Goal: Information Seeking & Learning: Learn about a topic

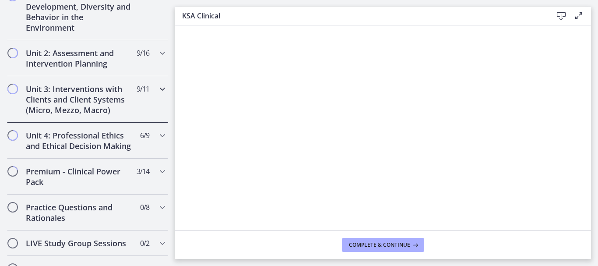
click at [94, 113] on h2 "Unit 3: Interventions with Clients and Client Systems (Micro, Mezzo, Macro)" at bounding box center [79, 100] width 107 height 32
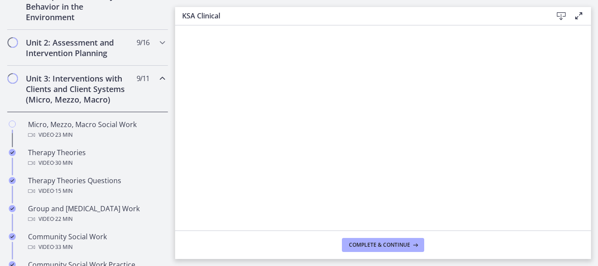
scroll to position [354, 0]
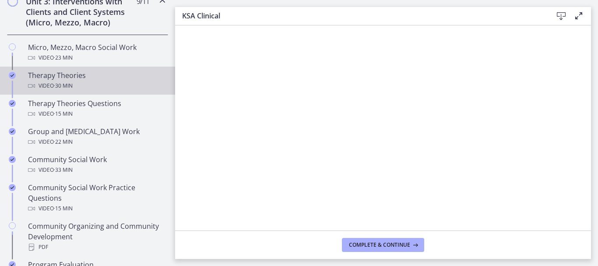
click at [87, 91] on div "Video · 30 min" at bounding box center [96, 86] width 137 height 11
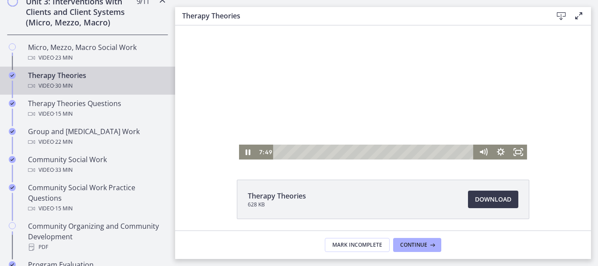
scroll to position [59, 0]
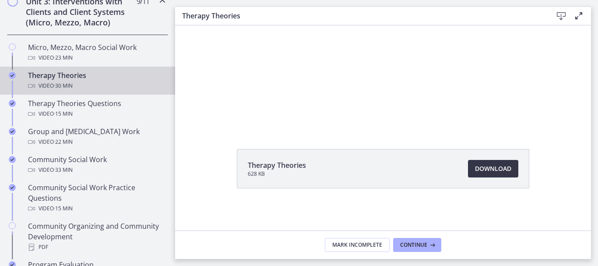
click at [481, 170] on span "Download Opens in a new window" at bounding box center [493, 168] width 36 height 11
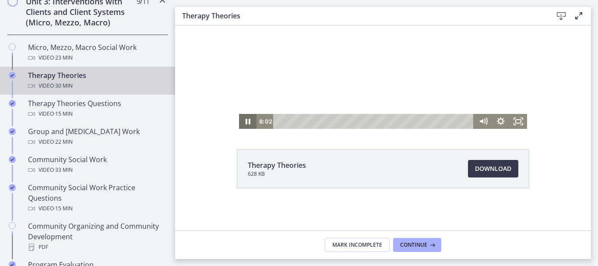
click at [245, 118] on icon "Pause" at bounding box center [248, 121] width 18 height 15
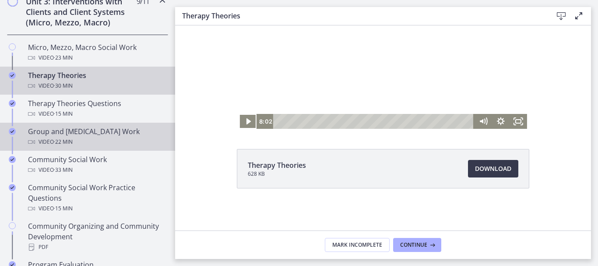
click at [96, 139] on div "Group and [MEDICAL_DATA] Work Video · 22 min" at bounding box center [96, 136] width 137 height 21
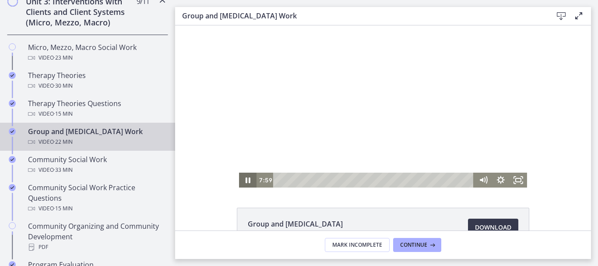
click at [239, 180] on icon "Pause" at bounding box center [248, 180] width 18 height 15
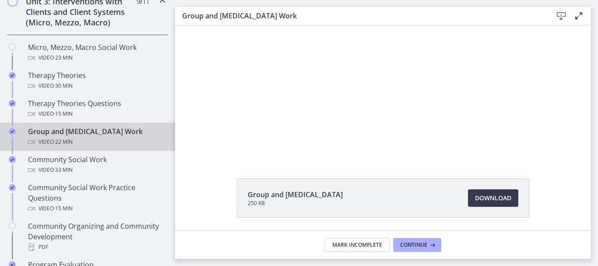
scroll to position [59, 0]
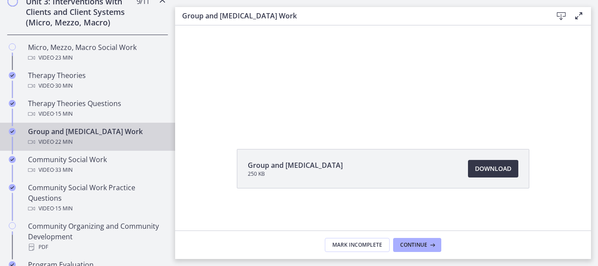
click at [500, 170] on span "Download Opens in a new window" at bounding box center [493, 168] width 36 height 11
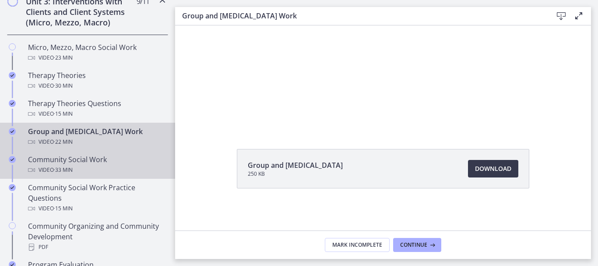
click at [99, 172] on div "Community Social Work Video · 33 min" at bounding box center [96, 164] width 137 height 21
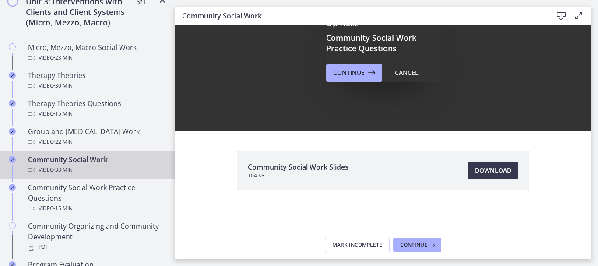
scroll to position [59, 0]
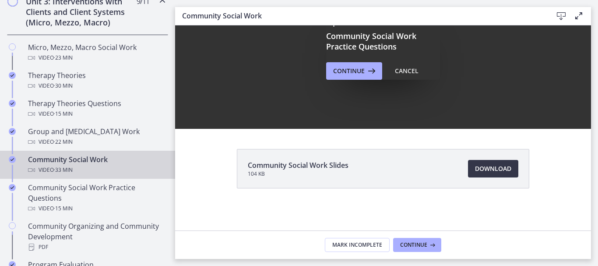
click at [499, 172] on span "Download Opens in a new window" at bounding box center [493, 168] width 36 height 11
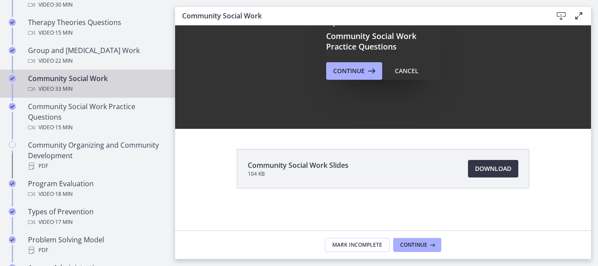
scroll to position [485, 0]
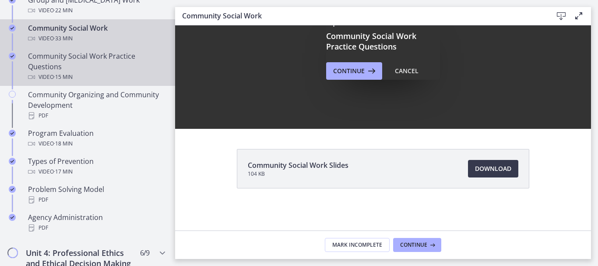
click at [88, 74] on div "Community Social Work Practice Questions Video · 15 min" at bounding box center [96, 67] width 137 height 32
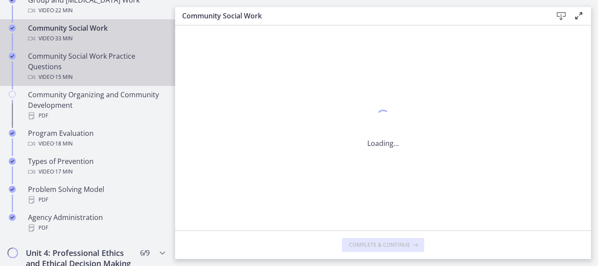
scroll to position [0, 0]
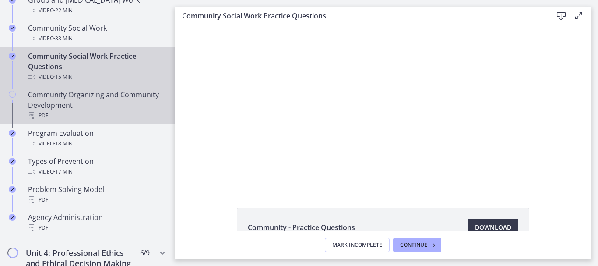
click at [85, 104] on div "Community Organizing and Community Development PDF" at bounding box center [96, 105] width 137 height 32
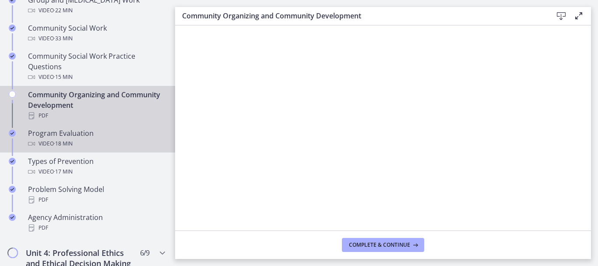
click at [51, 145] on div "Program Evaluation Video · 18 min" at bounding box center [96, 138] width 137 height 21
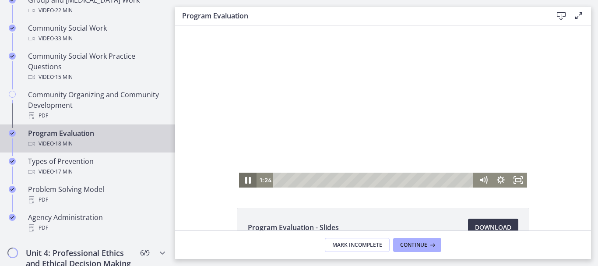
click at [245, 180] on icon "Pause" at bounding box center [248, 180] width 6 height 7
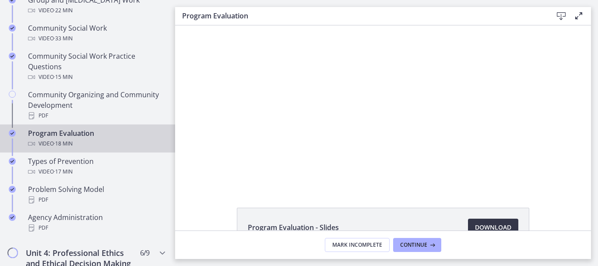
click at [488, 222] on span "Download Opens in a new window" at bounding box center [493, 227] width 36 height 11
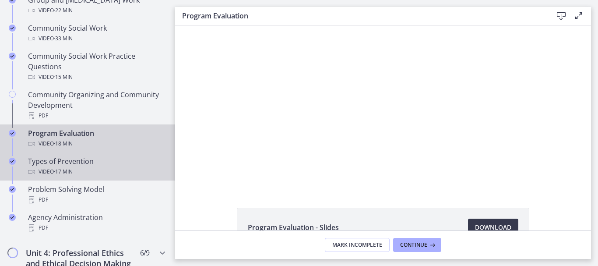
click at [86, 177] on div "Video · 17 min" at bounding box center [96, 171] width 137 height 11
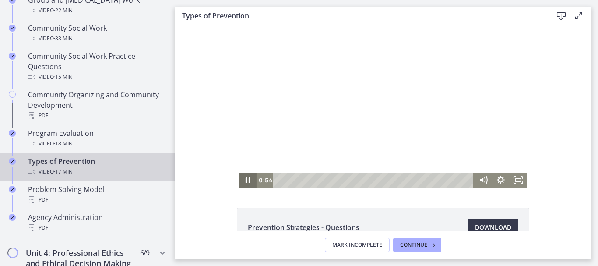
drag, startPoint x: 245, startPoint y: 178, endPoint x: 258, endPoint y: 178, distance: 13.1
click at [246, 178] on icon "Pause" at bounding box center [248, 180] width 5 height 6
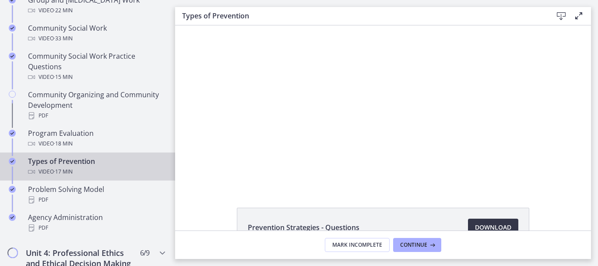
click at [475, 224] on span "Download Opens in a new window" at bounding box center [493, 227] width 36 height 11
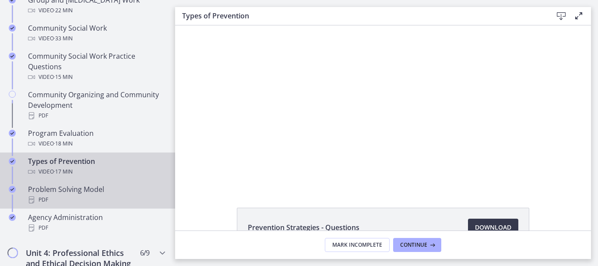
click at [84, 205] on div "PDF" at bounding box center [96, 199] width 137 height 11
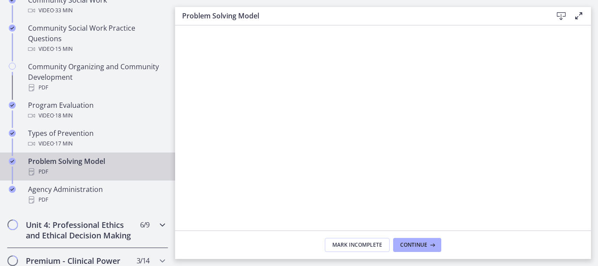
scroll to position [529, 0]
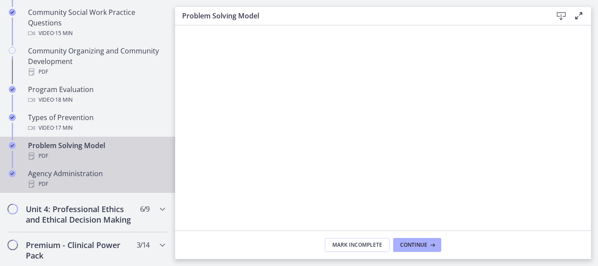
click at [76, 187] on div "Agency Administration PDF" at bounding box center [96, 178] width 137 height 21
